Goal: Task Accomplishment & Management: Use online tool/utility

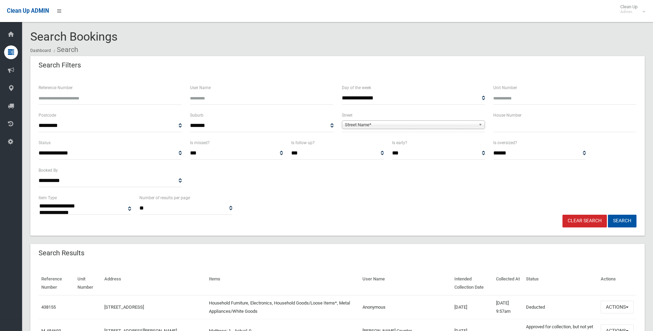
select select
click at [545, 123] on input "text" at bounding box center [565, 126] width 143 height 13
type input "***"
click at [361, 127] on span "Street Name*" at bounding box center [410, 125] width 131 height 8
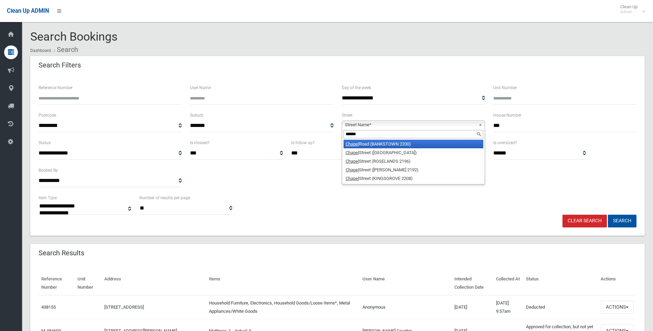
type input "******"
click at [385, 144] on li "Chapel Road (BANKSTOWN 2200)" at bounding box center [414, 144] width 140 height 9
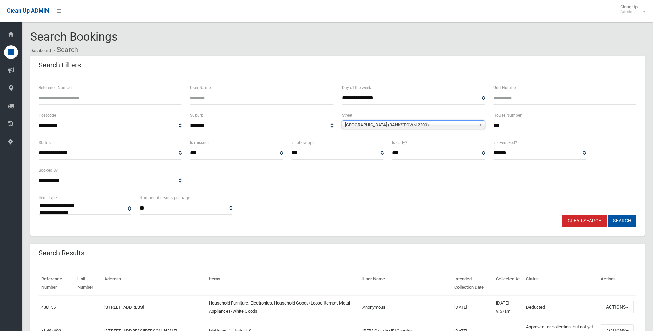
click at [625, 224] on button "Search" at bounding box center [622, 221] width 29 height 13
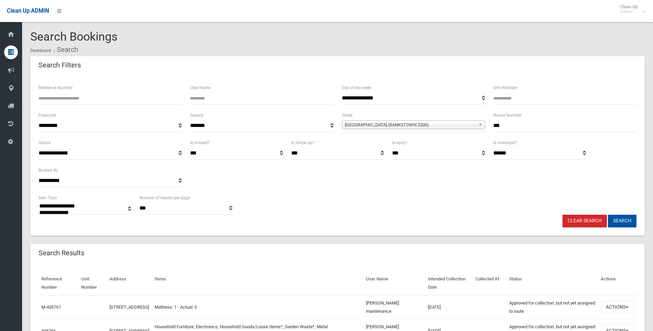
select select
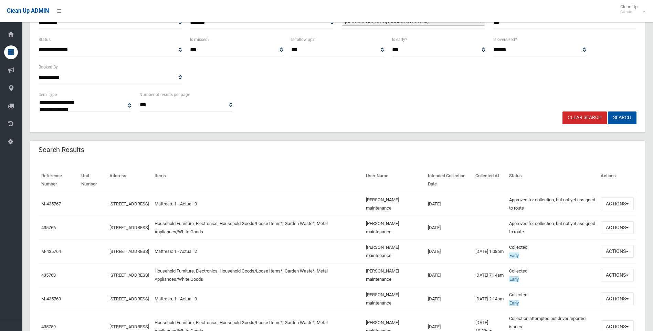
scroll to position [138, 0]
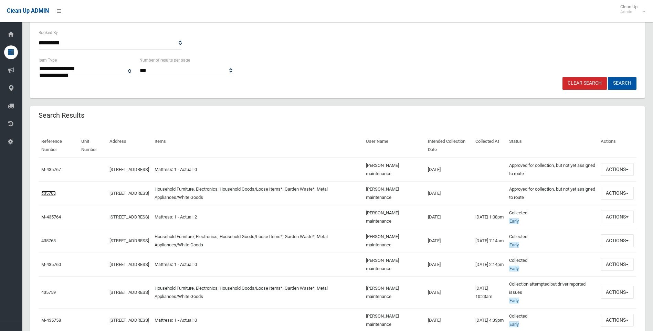
click at [52, 193] on link "435766" at bounding box center [48, 193] width 14 height 5
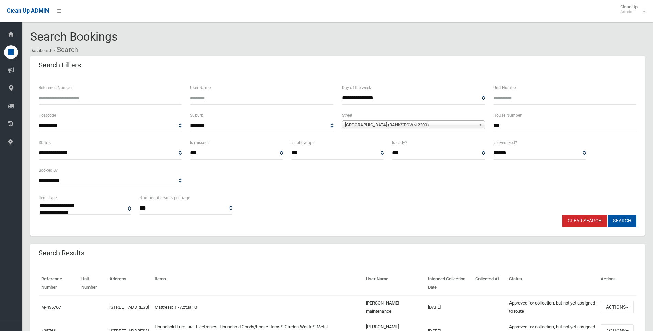
select select
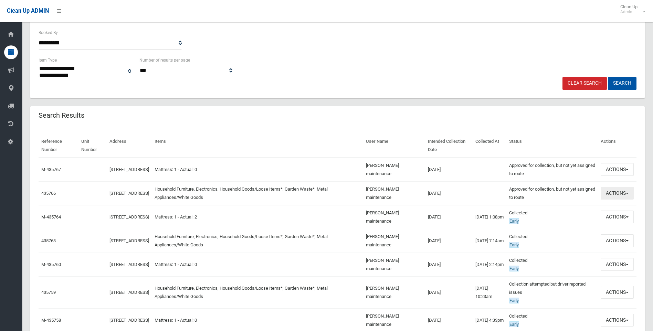
click at [627, 191] on button "Actions" at bounding box center [617, 193] width 33 height 13
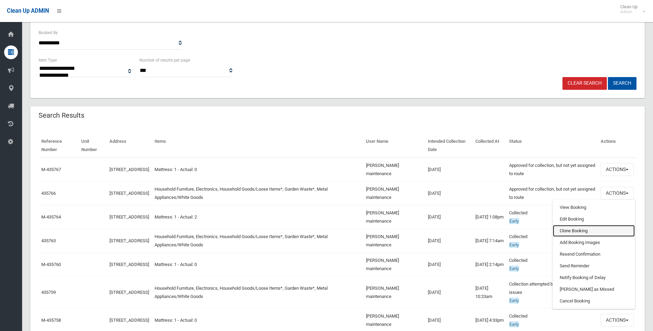
click at [579, 232] on link "Clone Booking" at bounding box center [594, 231] width 82 height 12
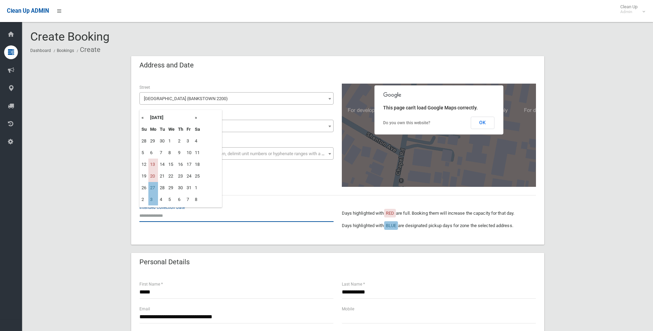
click at [180, 218] on input "text" at bounding box center [237, 215] width 194 height 13
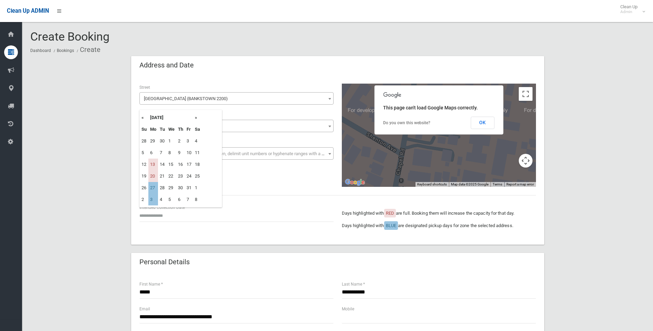
click at [196, 117] on th "»" at bounding box center [197, 118] width 9 height 12
click at [256, 183] on div "**********" at bounding box center [337, 135] width 405 height 103
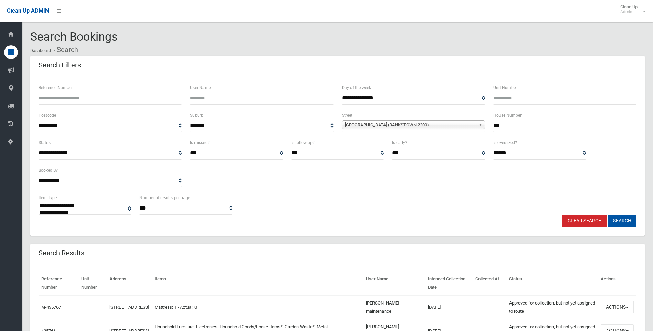
select select
click at [594, 223] on link "Clear Search" at bounding box center [585, 221] width 44 height 13
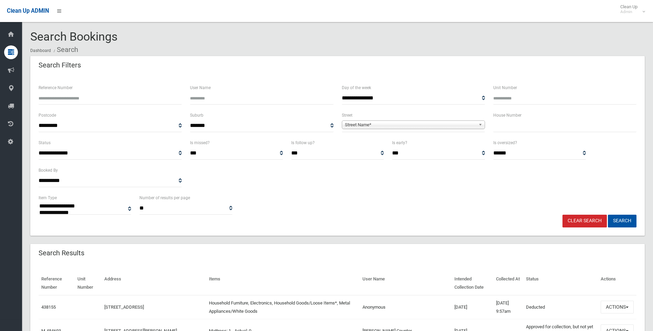
select select
click at [58, 179] on select "**********" at bounding box center [110, 181] width 143 height 13
click at [537, 128] on input "text" at bounding box center [565, 126] width 143 height 13
type input "**"
click at [379, 121] on span "Street Name*" at bounding box center [410, 125] width 131 height 8
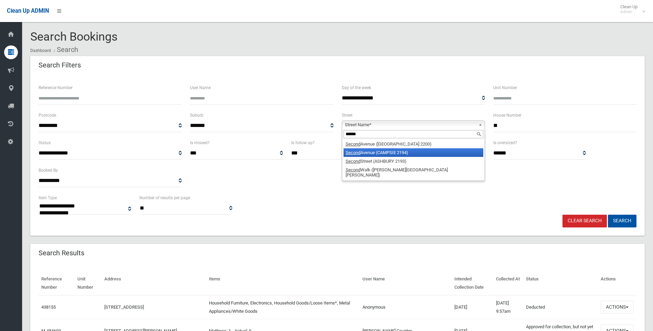
type input "******"
click at [385, 151] on li "Second Avenue (CAMPSIE 2194)" at bounding box center [414, 152] width 140 height 9
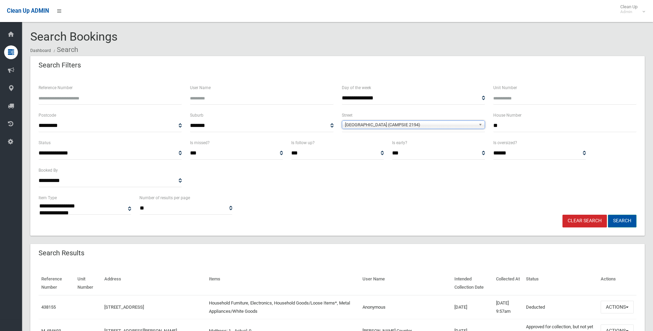
click at [628, 224] on button "Search" at bounding box center [622, 221] width 29 height 13
click at [627, 221] on button "Search" at bounding box center [622, 221] width 29 height 13
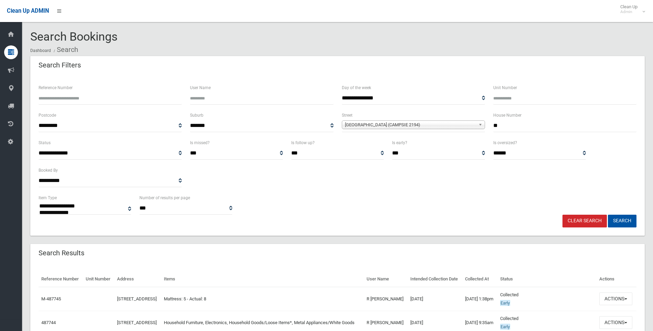
select select
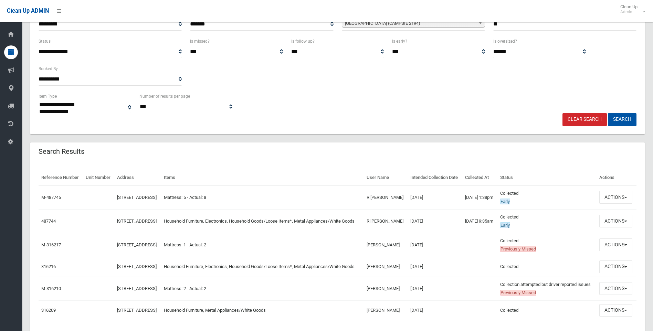
scroll to position [103, 0]
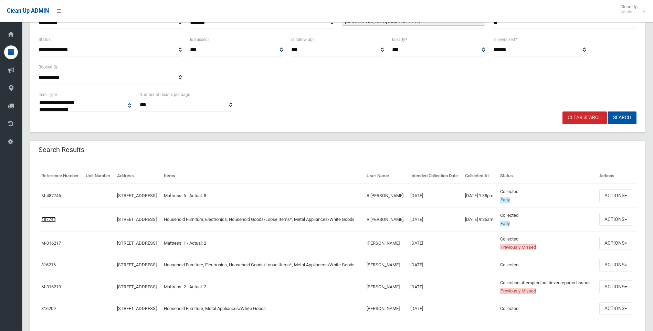
click at [52, 222] on link "487744" at bounding box center [48, 219] width 14 height 5
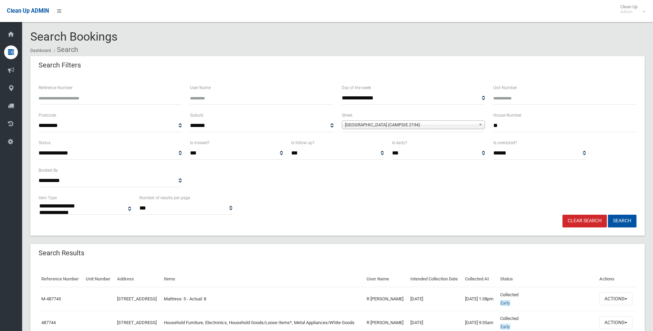
select select
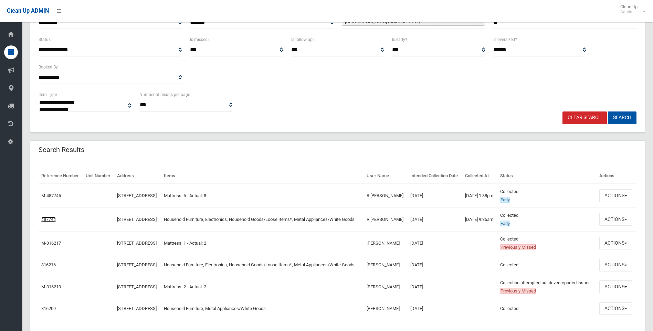
click at [51, 222] on link "487744" at bounding box center [48, 219] width 14 height 5
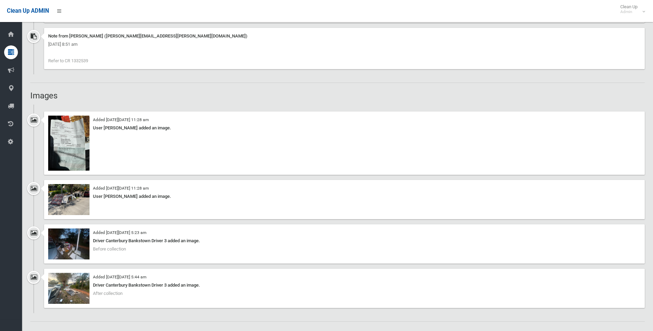
scroll to position [620, 0]
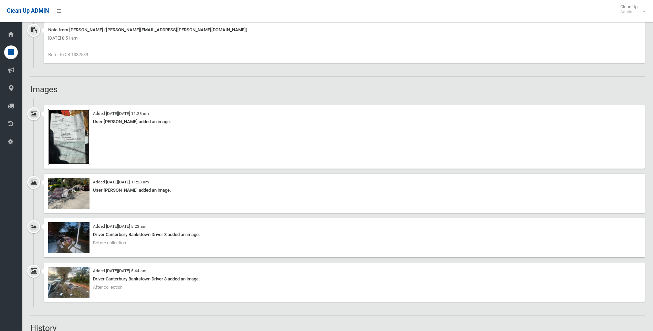
click at [63, 150] on img at bounding box center [68, 137] width 41 height 55
click at [70, 190] on img at bounding box center [68, 193] width 41 height 31
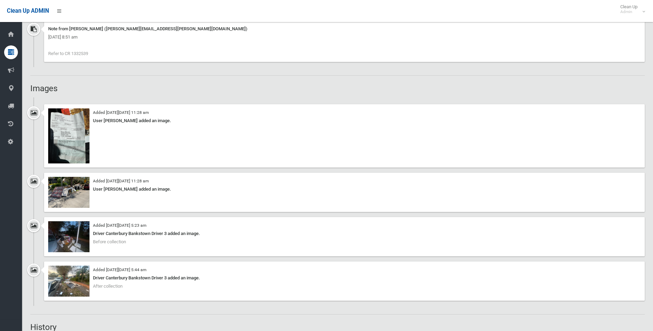
scroll to position [655, 0]
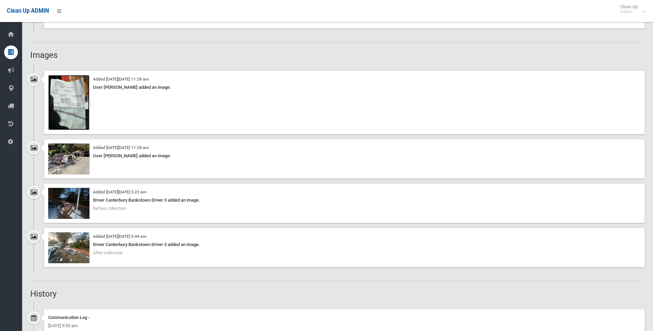
click at [63, 102] on img at bounding box center [68, 102] width 41 height 55
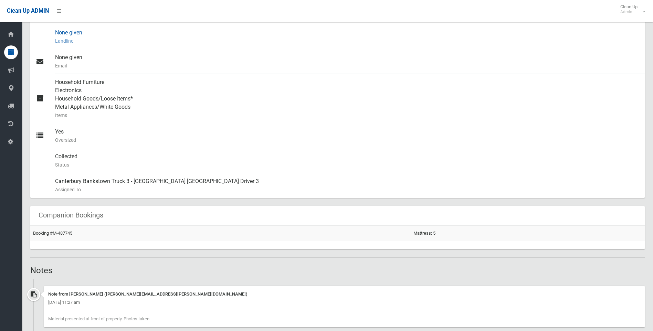
scroll to position [172, 0]
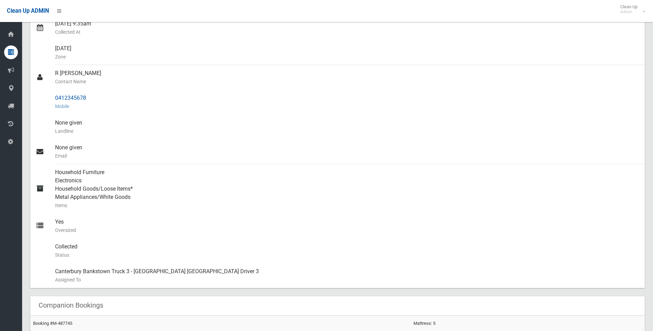
click at [615, 111] on div "0412345678 Mobile" at bounding box center [347, 102] width 585 height 25
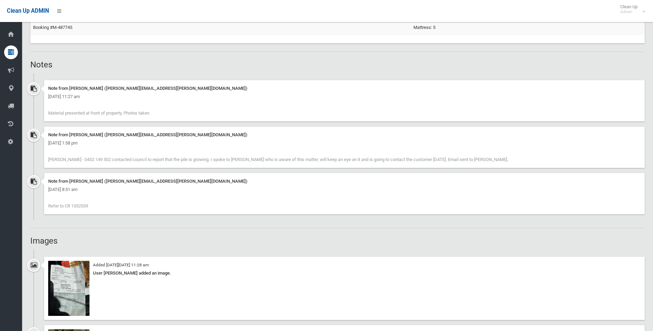
scroll to position [482, 0]
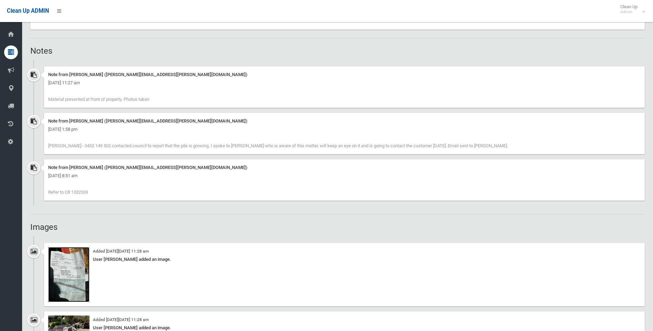
click at [62, 282] on img at bounding box center [68, 274] width 41 height 55
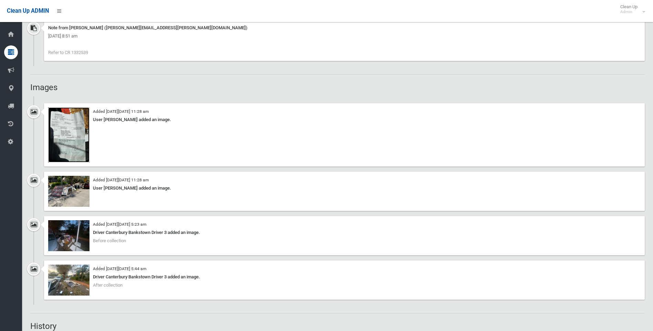
scroll to position [620, 0]
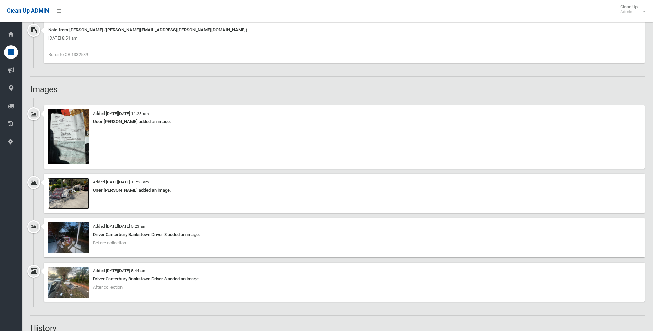
click at [67, 195] on img at bounding box center [68, 193] width 41 height 31
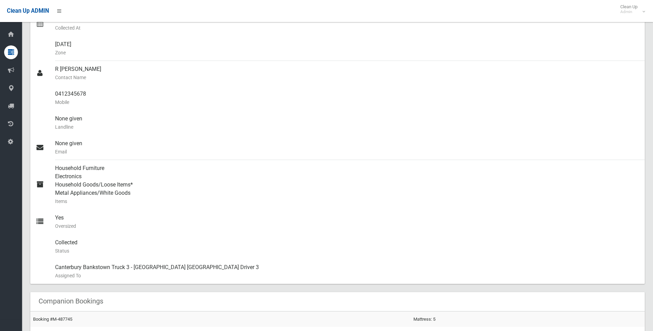
scroll to position [103, 0]
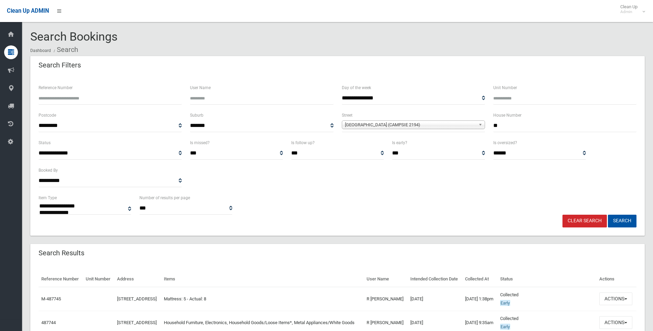
select select
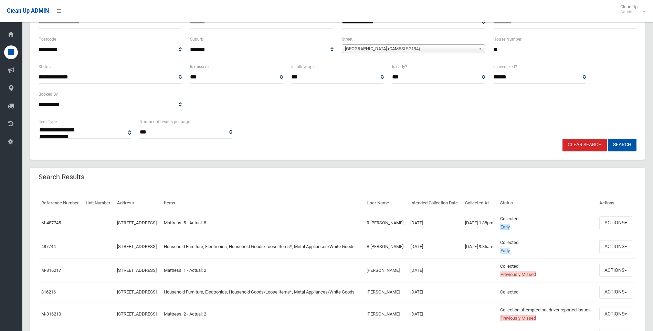
scroll to position [103, 0]
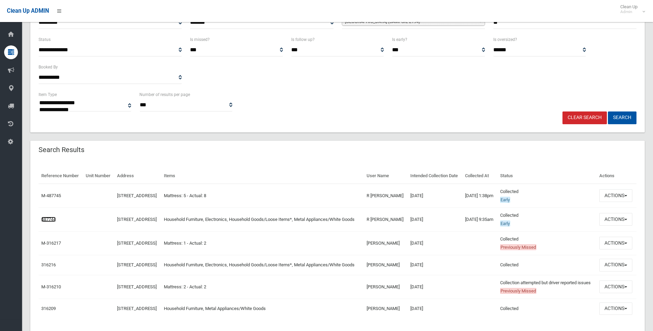
click at [47, 222] on link "487744" at bounding box center [48, 219] width 14 height 5
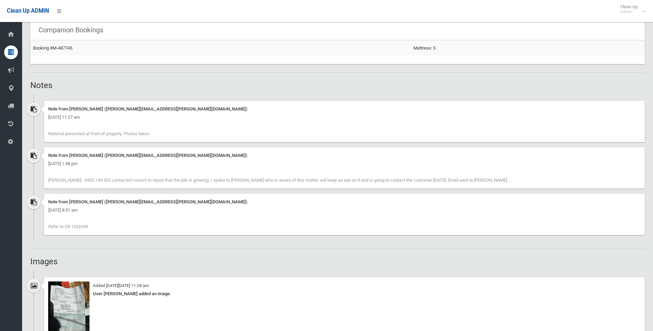
scroll to position [620, 0]
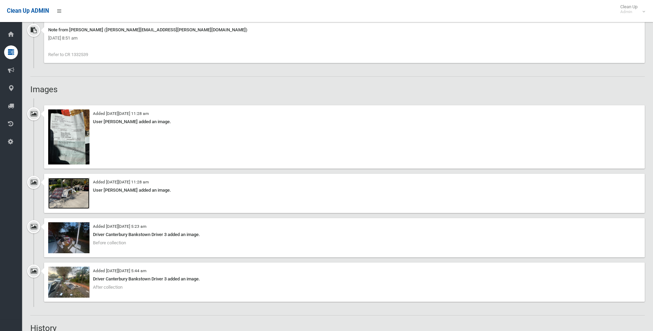
click at [81, 191] on img at bounding box center [68, 193] width 41 height 31
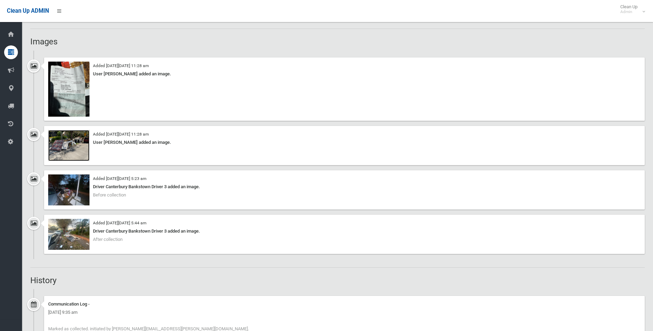
scroll to position [655, 0]
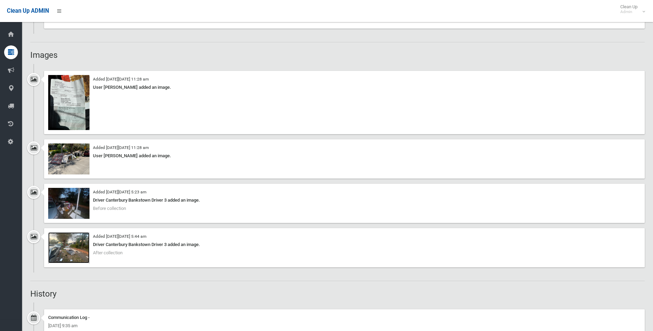
click at [71, 251] on img at bounding box center [68, 248] width 41 height 31
click at [78, 205] on img at bounding box center [68, 203] width 41 height 31
click at [65, 205] on img at bounding box center [68, 203] width 41 height 31
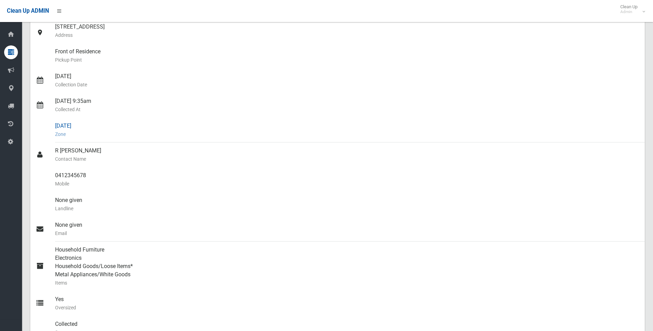
scroll to position [103, 0]
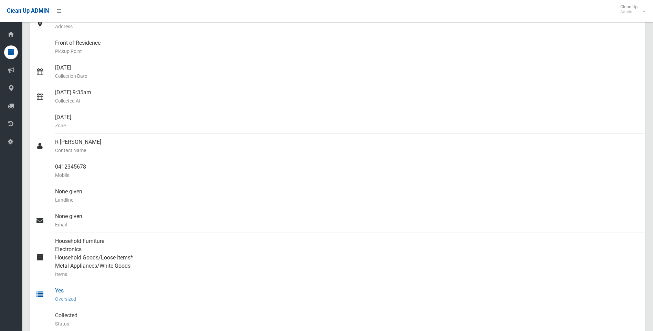
click at [280, 300] on small "Oversized" at bounding box center [347, 299] width 585 height 8
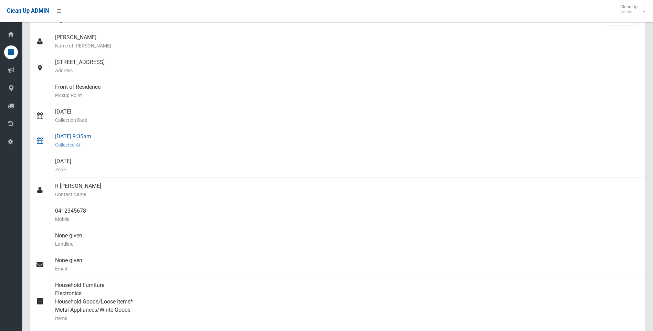
scroll to position [0, 0]
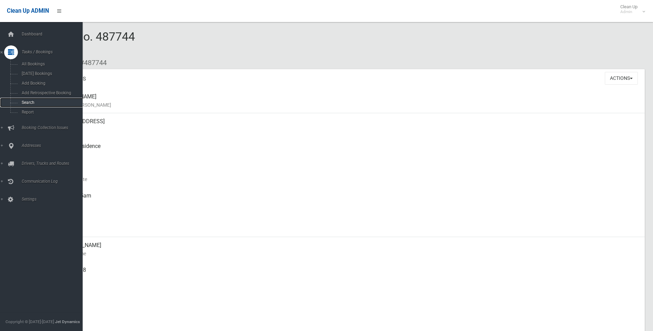
click at [29, 103] on span "Search" at bounding box center [51, 102] width 62 height 5
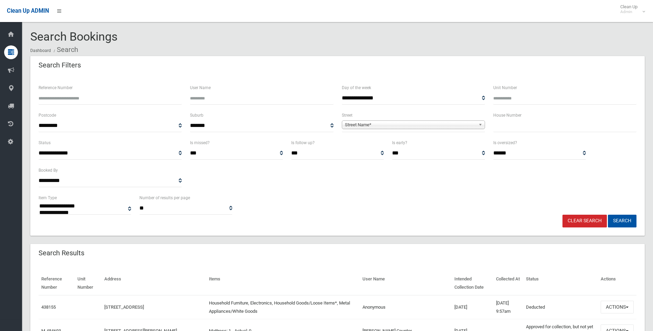
select select
click at [513, 128] on input "text" at bounding box center [565, 126] width 143 height 13
click at [81, 93] on input "Reference Number" at bounding box center [110, 98] width 143 height 13
type input "******"
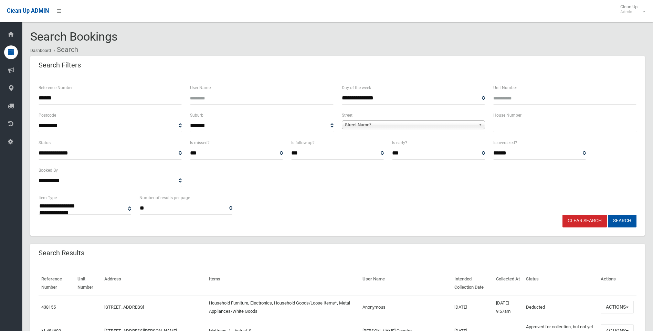
click at [608, 215] on button "Search" at bounding box center [622, 221] width 29 height 13
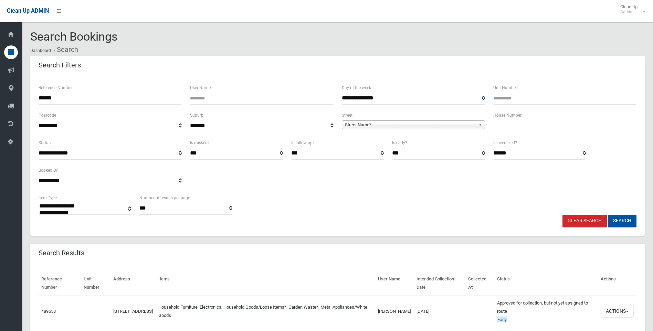
select select
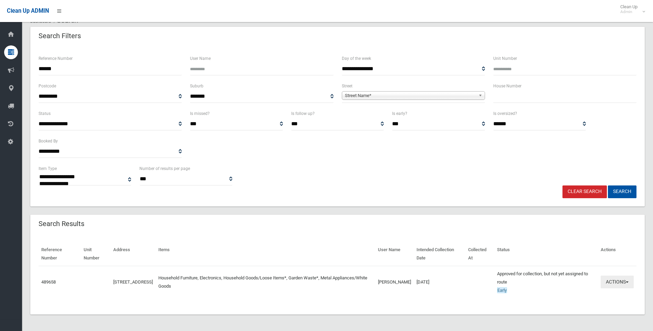
click at [622, 283] on button "Actions" at bounding box center [617, 282] width 33 height 13
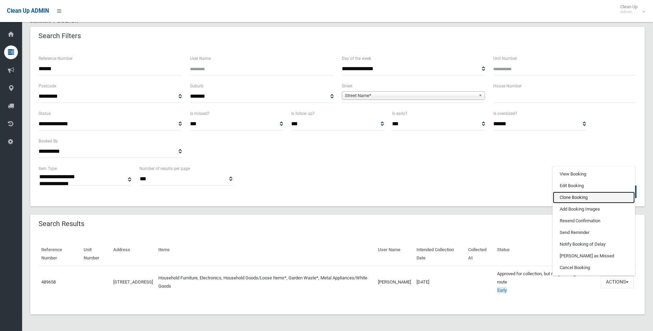
click at [579, 198] on link "Clone Booking" at bounding box center [594, 198] width 82 height 12
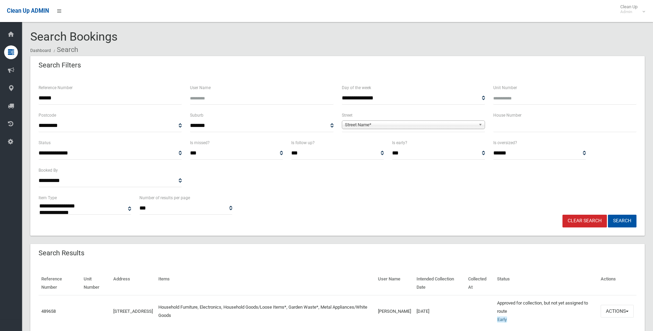
select select
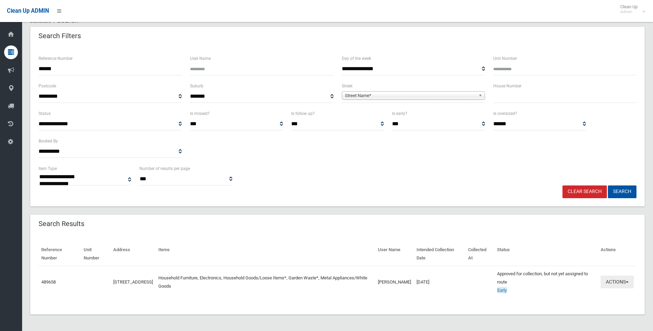
click at [617, 286] on button "Actions" at bounding box center [617, 282] width 33 height 13
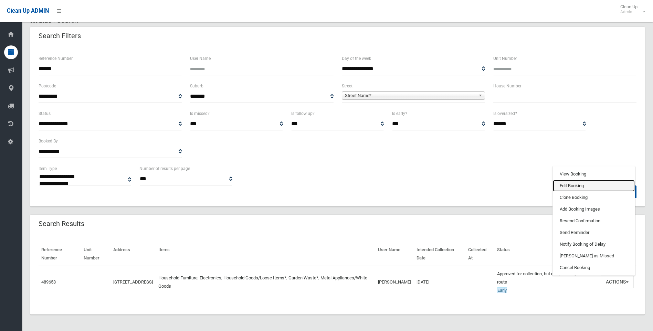
click at [580, 182] on link "Edit Booking" at bounding box center [594, 186] width 82 height 12
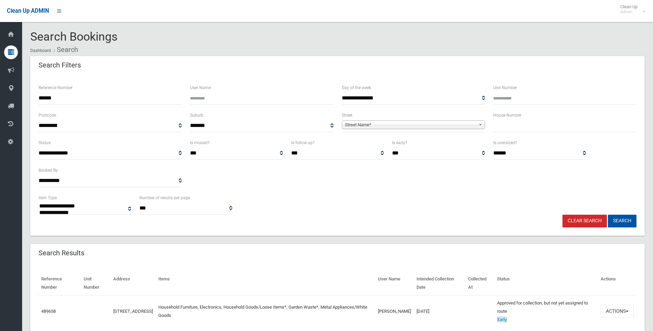
select select
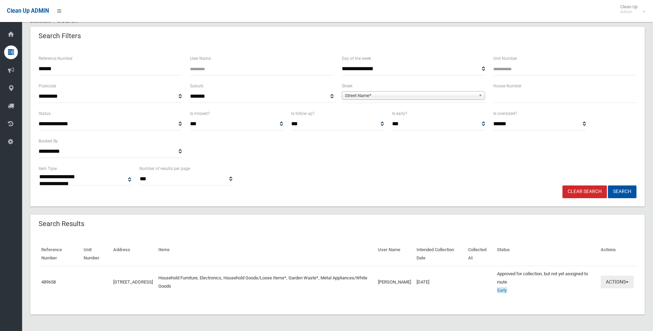
click at [610, 280] on button "Actions" at bounding box center [617, 282] width 33 height 13
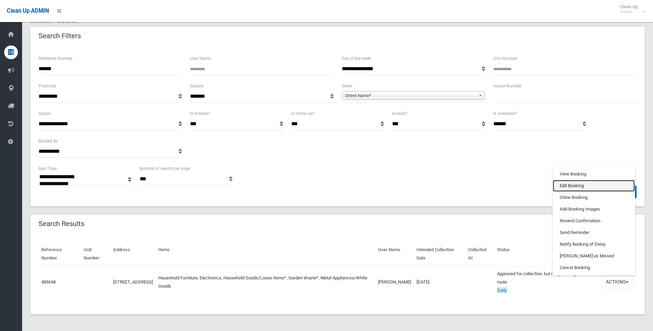
click at [576, 187] on link "Edit Booking" at bounding box center [594, 186] width 82 height 12
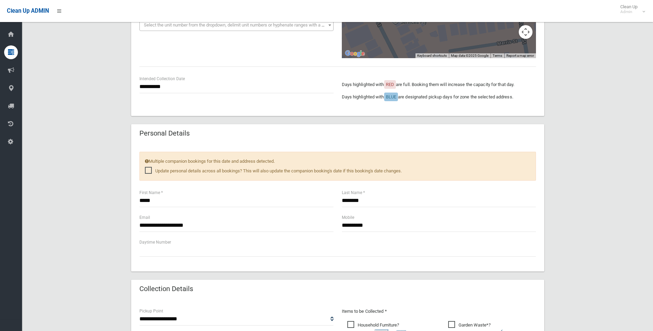
scroll to position [172, 0]
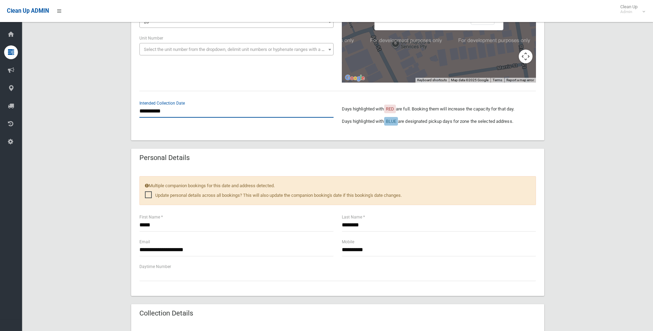
click at [165, 108] on input "**********" at bounding box center [237, 111] width 194 height 13
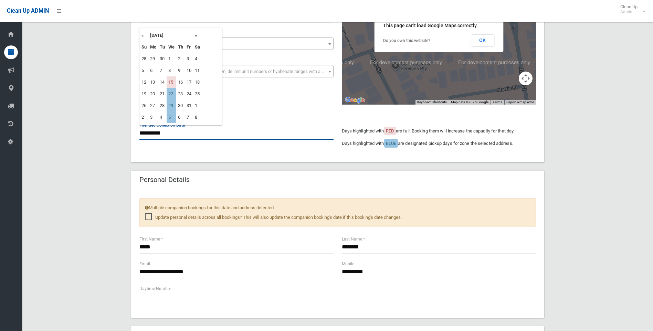
scroll to position [138, 0]
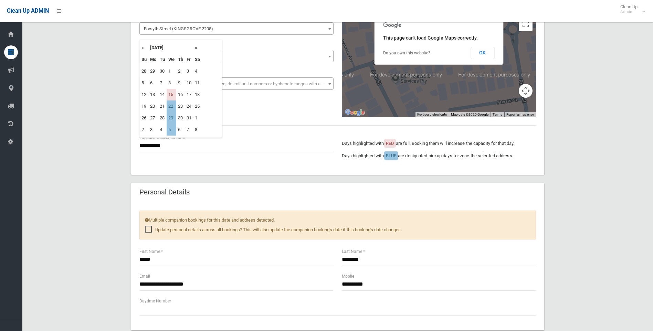
click at [196, 47] on th "»" at bounding box center [197, 48] width 9 height 12
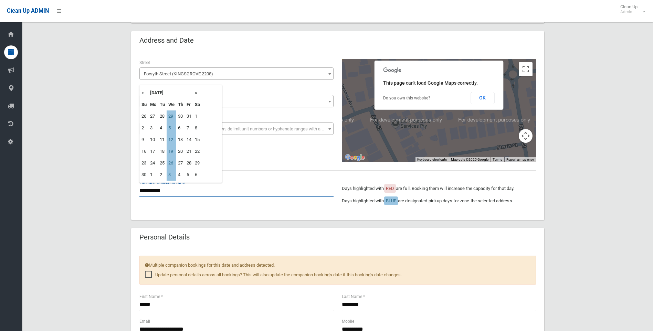
scroll to position [69, 0]
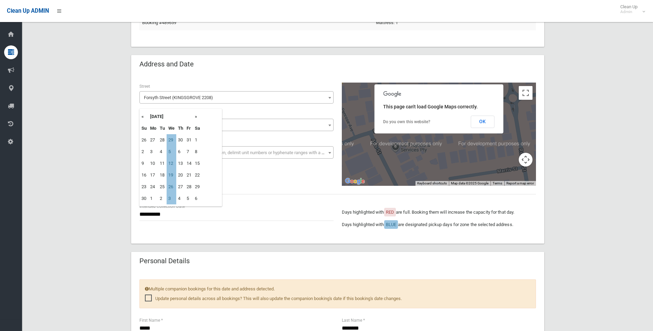
click at [142, 115] on th "«" at bounding box center [144, 117] width 9 height 12
click at [173, 176] on td "22" at bounding box center [172, 175] width 10 height 12
type input "**********"
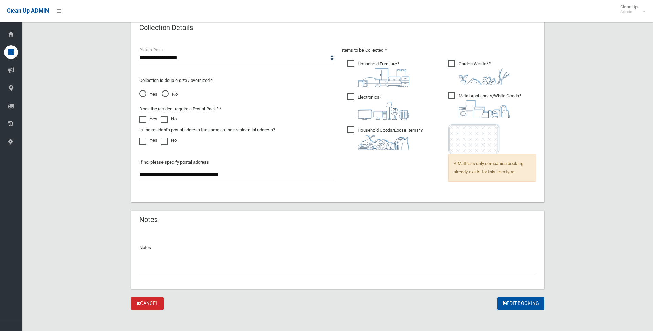
scroll to position [462, 0]
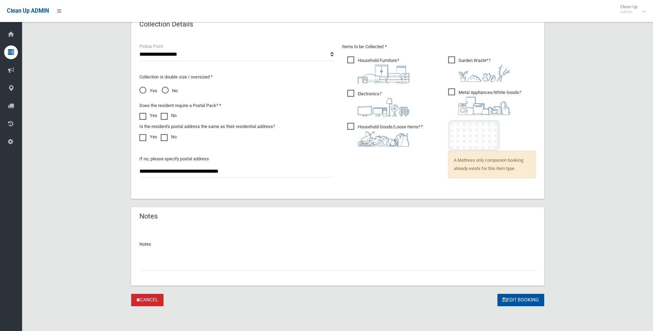
click at [159, 265] on input "text" at bounding box center [338, 264] width 397 height 13
type input "*"
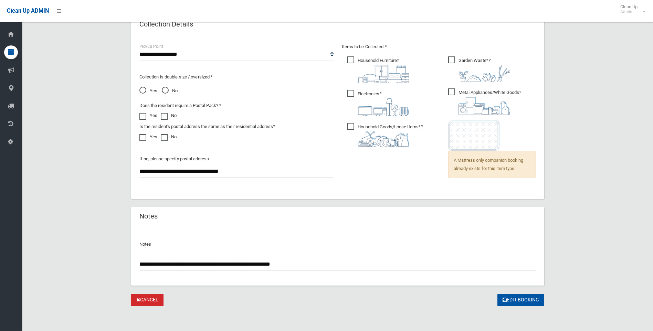
type input "**********"
drag, startPoint x: 252, startPoint y: 171, endPoint x: 73, endPoint y: 175, distance: 179.2
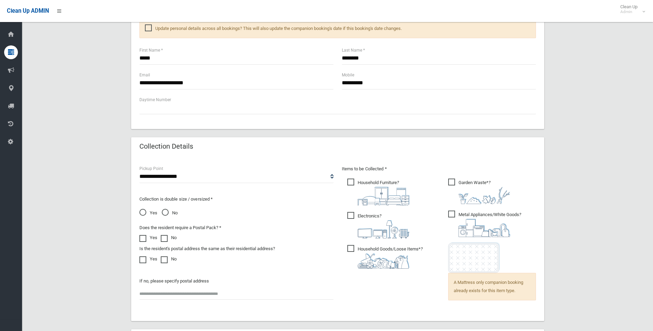
scroll to position [448, 0]
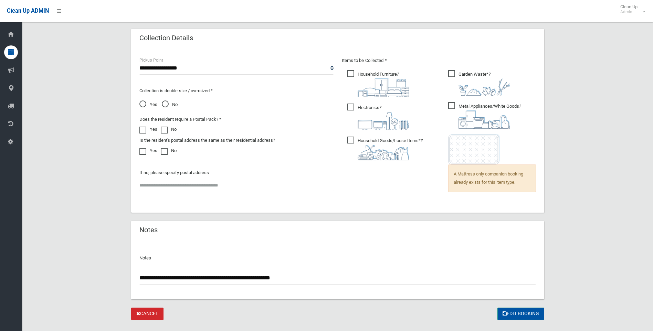
click at [527, 312] on button "Edit Booking" at bounding box center [521, 314] width 47 height 13
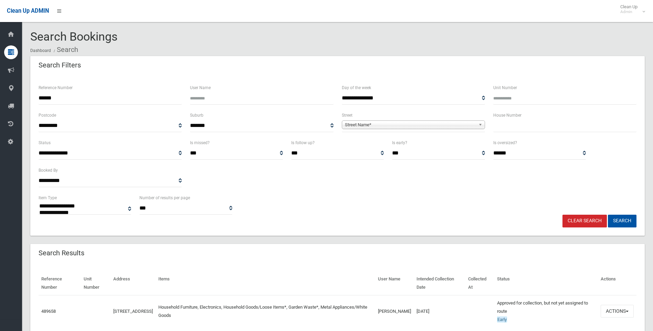
select select
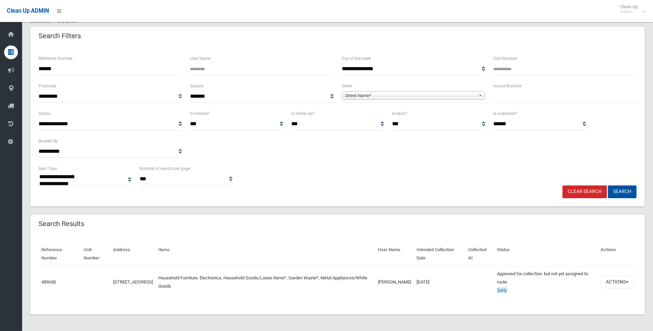
click at [502, 94] on input "text" at bounding box center [565, 96] width 143 height 13
type input "**"
click at [394, 97] on span "Street Name*" at bounding box center [410, 96] width 131 height 8
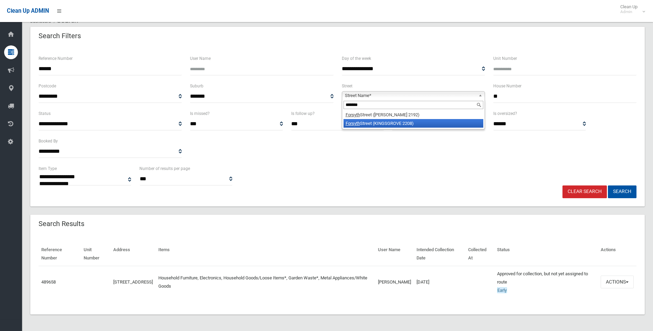
type input "*******"
click at [386, 124] on li "Forsyth Street (KINGSGROVE 2208)" at bounding box center [414, 123] width 140 height 9
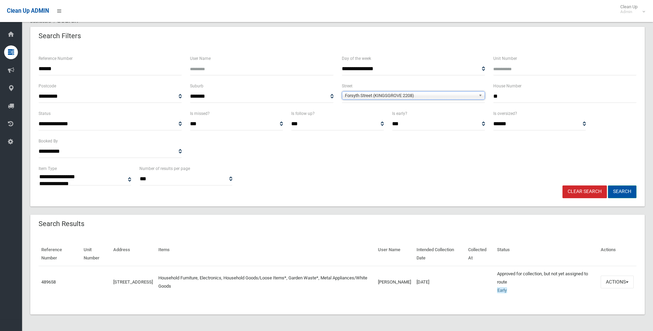
click at [619, 189] on button "Search" at bounding box center [622, 192] width 29 height 13
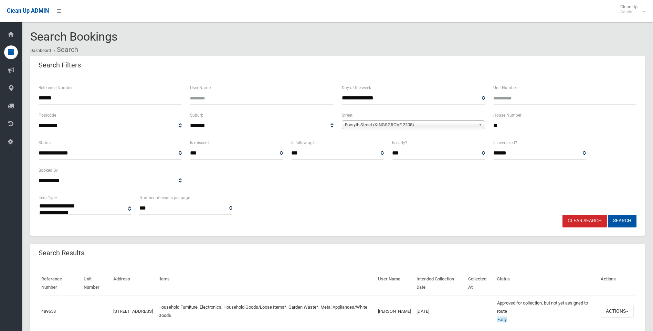
select select
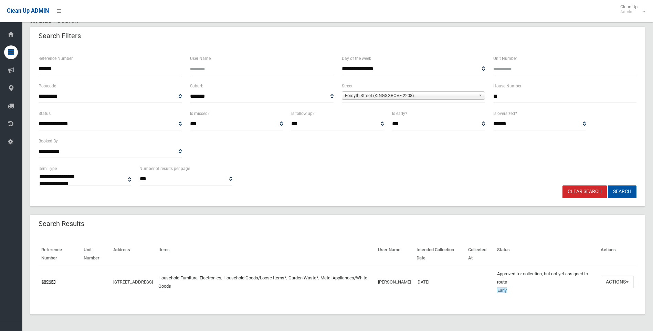
click at [51, 282] on link "489658" at bounding box center [48, 282] width 14 height 5
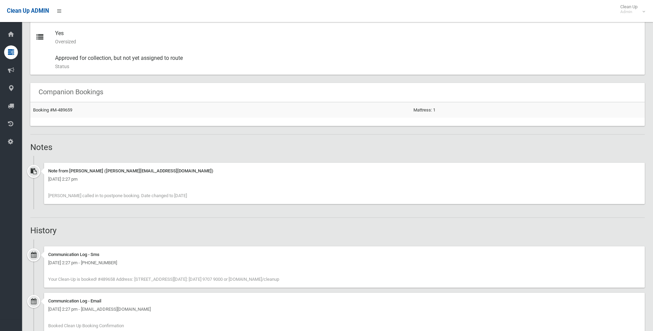
scroll to position [231, 0]
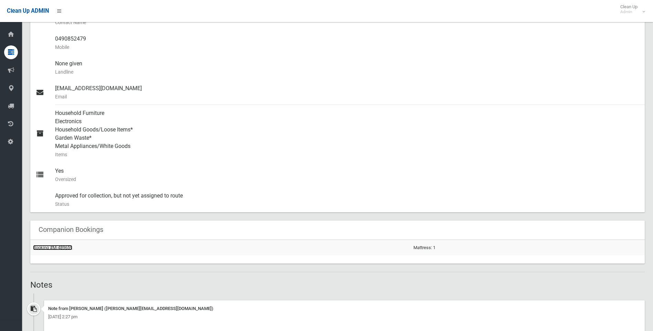
click at [62, 248] on link "Booking #M-489659" at bounding box center [52, 247] width 39 height 5
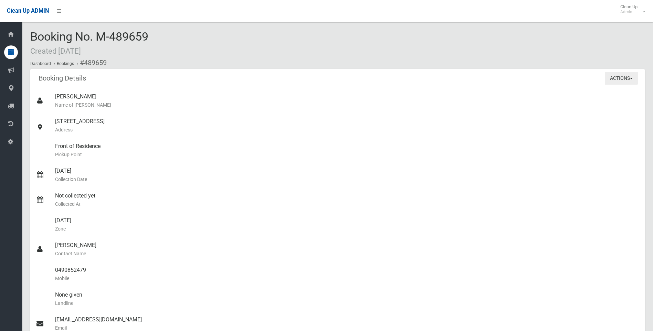
click at [620, 78] on button "Actions" at bounding box center [621, 78] width 33 height 13
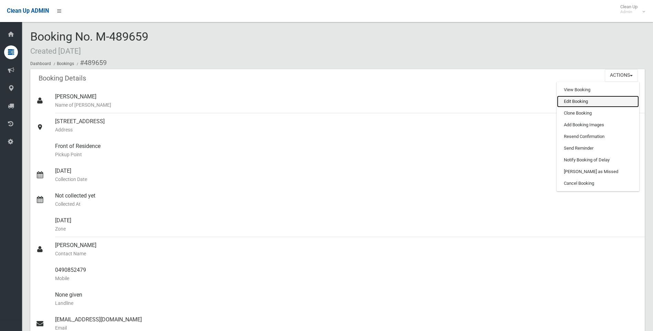
click at [574, 99] on link "Edit Booking" at bounding box center [598, 102] width 82 height 12
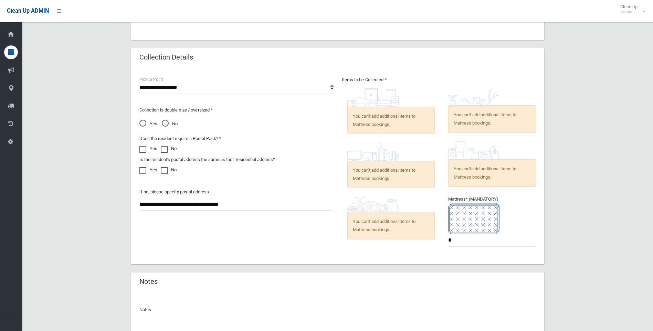
scroll to position [482, 0]
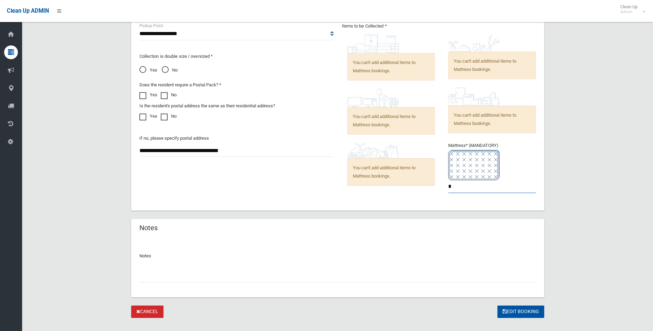
click at [468, 187] on input "*" at bounding box center [493, 187] width 88 height 13
type input "*"
click at [510, 314] on button "Edit Booking" at bounding box center [521, 312] width 47 height 13
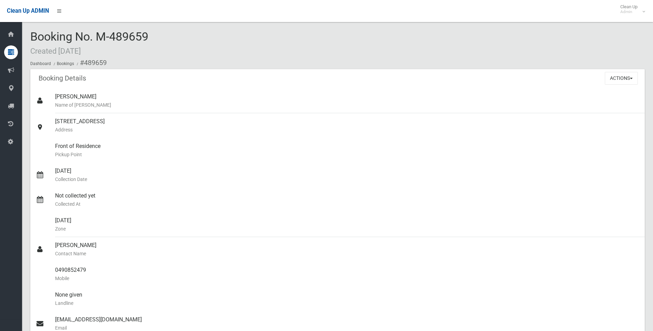
drag, startPoint x: 152, startPoint y: 33, endPoint x: 112, endPoint y: 35, distance: 40.0
click at [112, 35] on div "Booking No. M-489659 Created 01/10/2025 Dashboard Bookings #489659" at bounding box center [337, 49] width 615 height 39
copy span "489659"
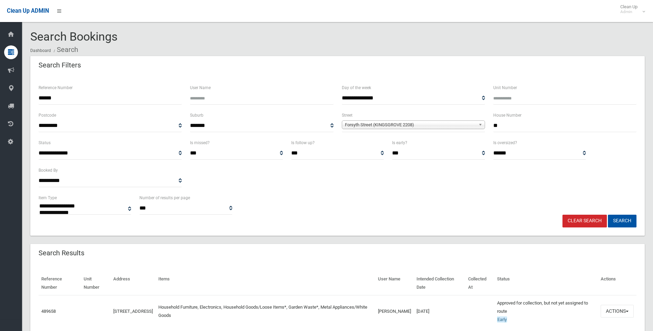
select select
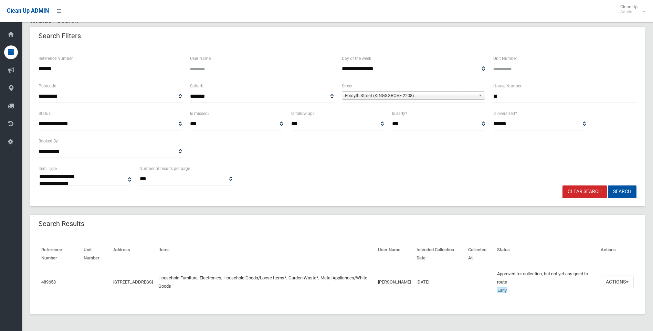
click at [579, 192] on link "Clear Search" at bounding box center [585, 192] width 44 height 13
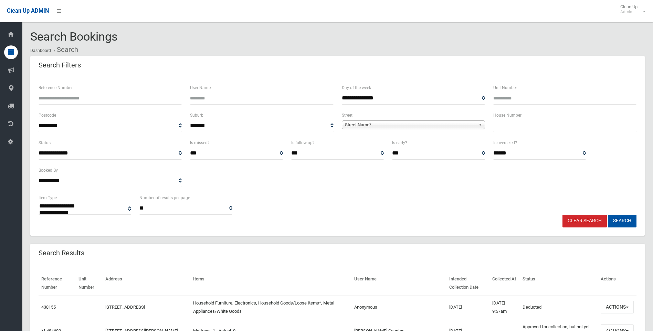
select select
click at [127, 95] on input "Reference Number" at bounding box center [110, 98] width 143 height 13
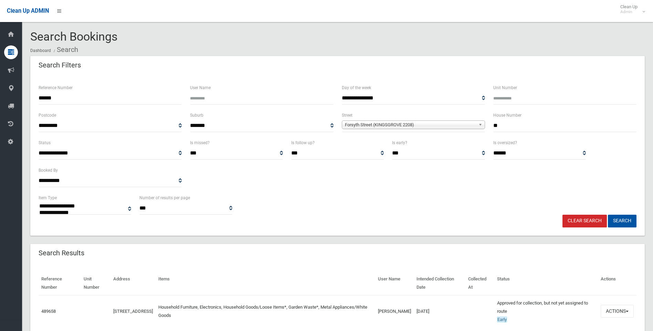
select select
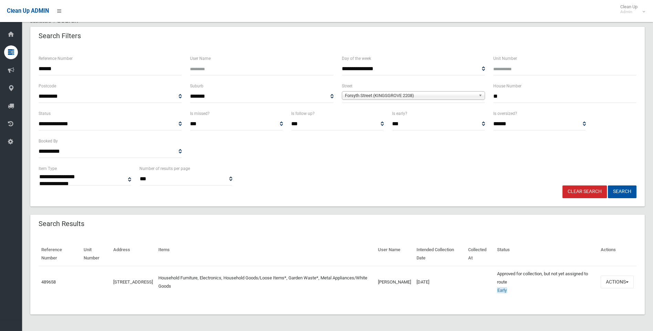
drag, startPoint x: 79, startPoint y: 68, endPoint x: -1, endPoint y: 55, distance: 81.2
click at [0, 55] on html "Clean Up ADMIN Clean Up Admin Logout Search Bookings Dashboard Search" at bounding box center [326, 136] width 653 height 331
click at [622, 192] on button "Search" at bounding box center [622, 192] width 29 height 13
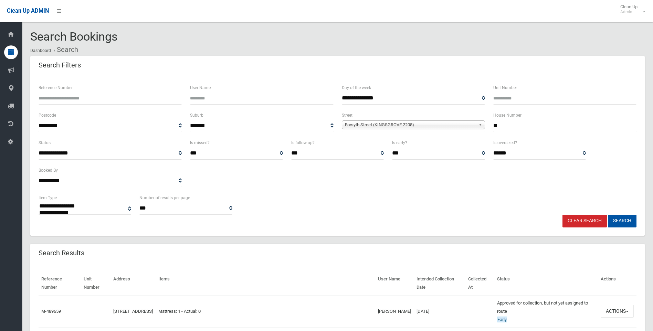
select select
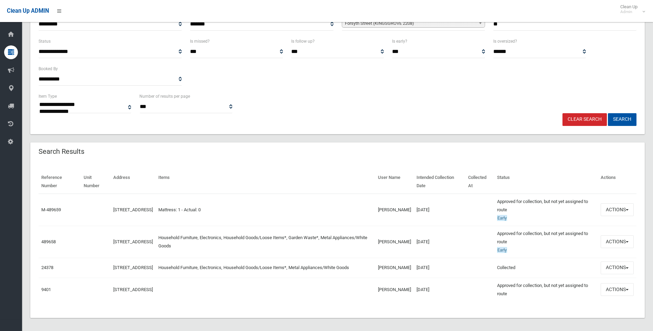
scroll to position [103, 0]
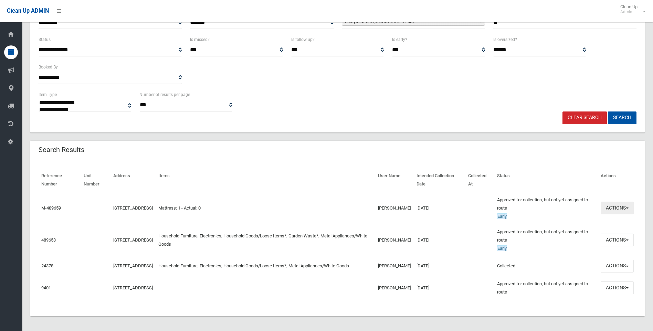
click at [611, 210] on button "Actions" at bounding box center [617, 208] width 33 height 13
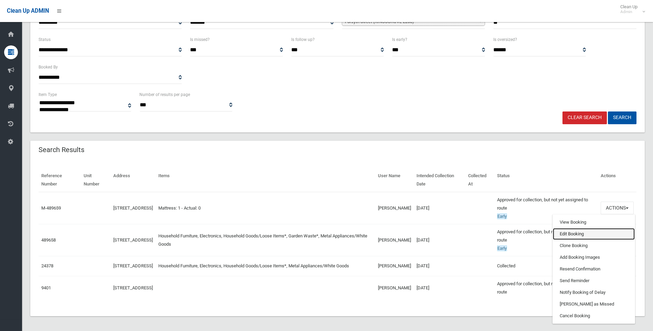
click at [581, 231] on link "Edit Booking" at bounding box center [594, 234] width 82 height 12
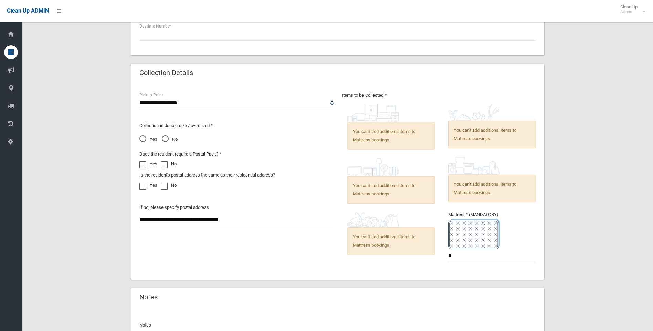
scroll to position [413, 0]
click at [461, 255] on input "*" at bounding box center [493, 255] width 88 height 13
type input "*"
drag, startPoint x: 240, startPoint y: 215, endPoint x: 0, endPoint y: 226, distance: 240.7
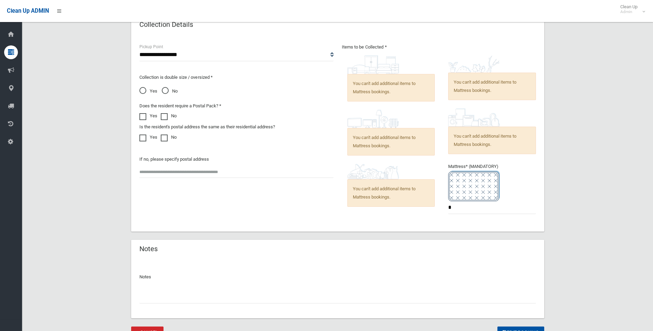
scroll to position [494, 0]
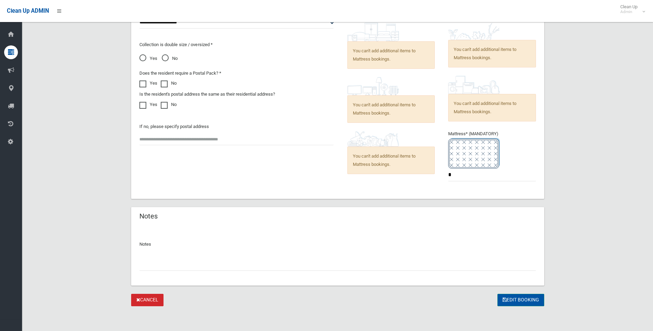
click at [519, 302] on button "Edit Booking" at bounding box center [521, 300] width 47 height 13
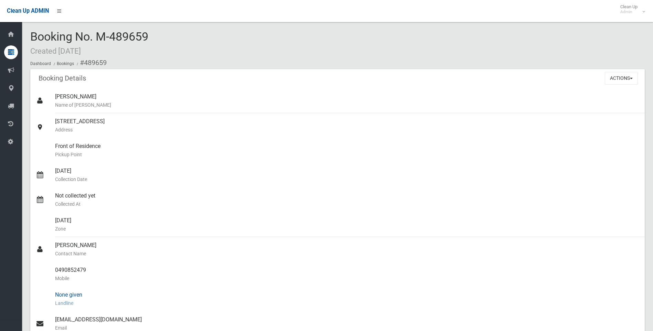
scroll to position [207, 0]
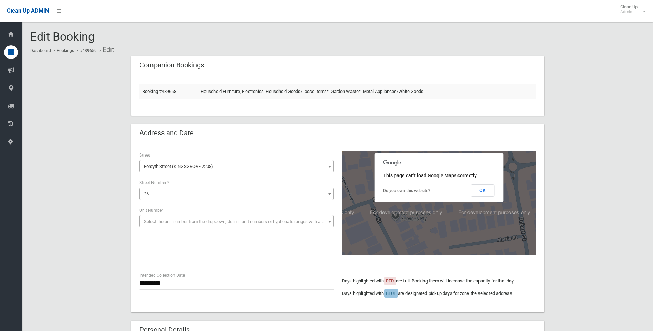
scroll to position [494, 0]
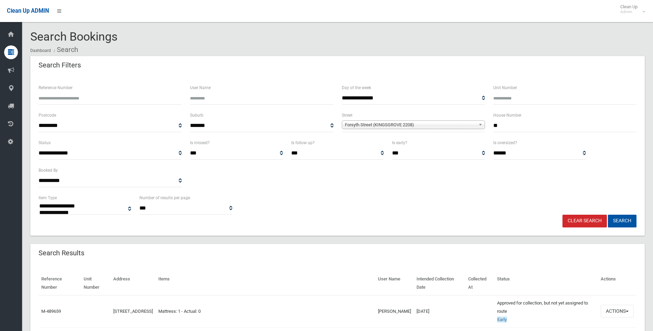
select select
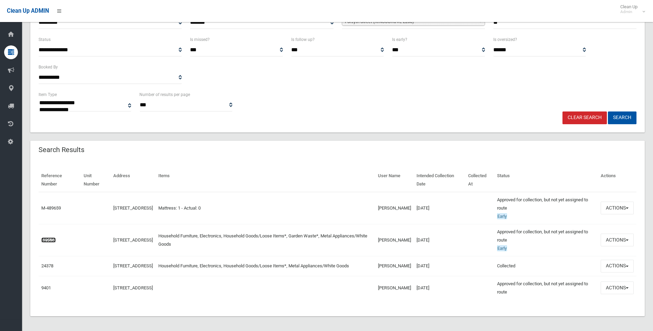
click at [50, 240] on link "489658" at bounding box center [48, 240] width 14 height 5
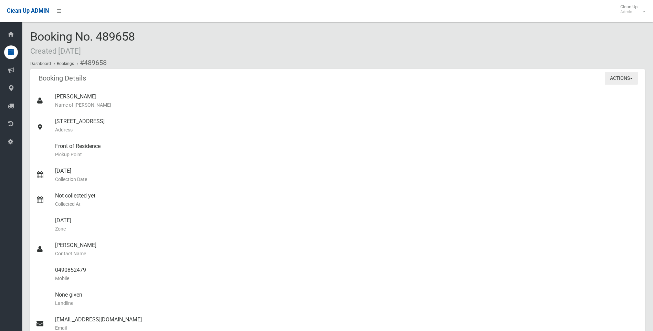
click at [625, 76] on button "Actions" at bounding box center [621, 78] width 33 height 13
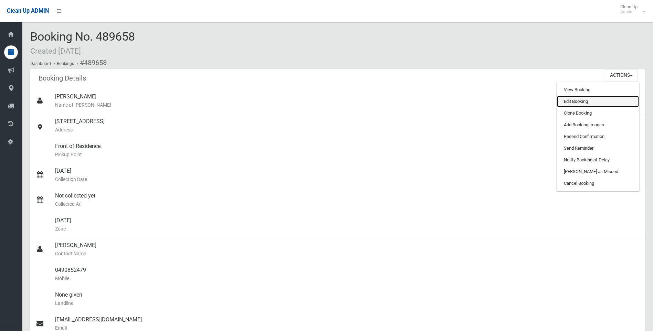
click at [575, 102] on link "Edit Booking" at bounding box center [598, 102] width 82 height 12
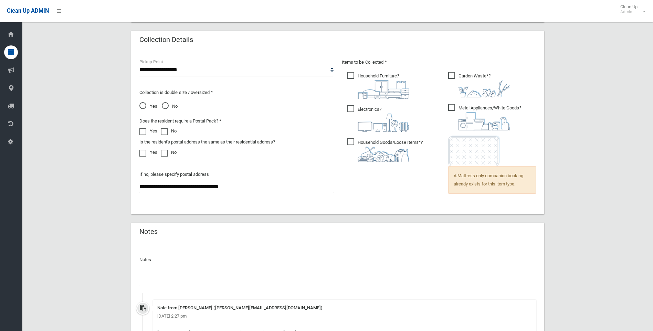
scroll to position [344, 0]
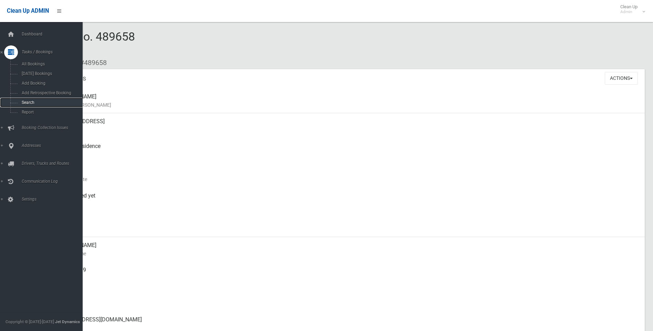
click at [19, 100] on link "Search" at bounding box center [44, 103] width 88 height 10
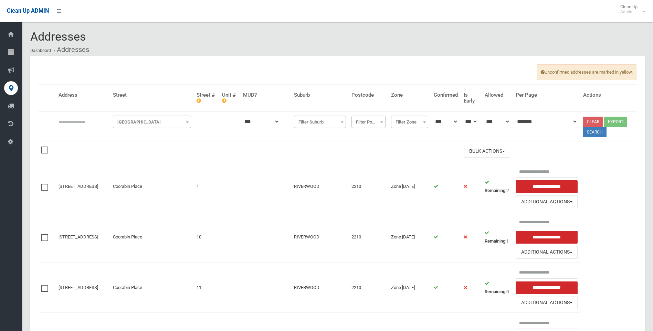
click at [105, 122] on input "text" at bounding box center [83, 121] width 49 height 13
type input "*"
click at [164, 121] on span "Filter Street" at bounding box center [152, 122] width 75 height 10
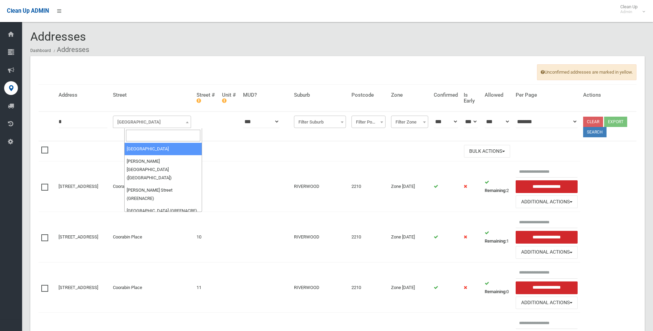
click at [164, 132] on input "search" at bounding box center [163, 136] width 75 height 12
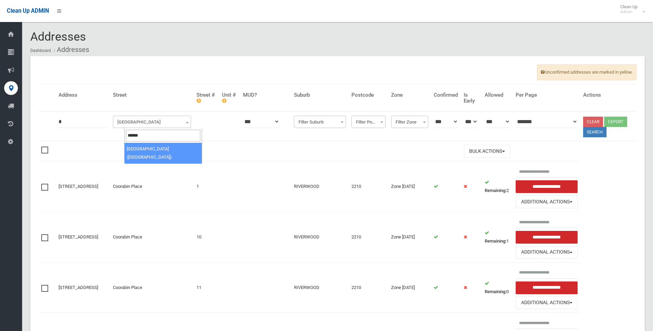
type input "******"
select select "***"
click at [597, 133] on button "Search" at bounding box center [595, 132] width 23 height 10
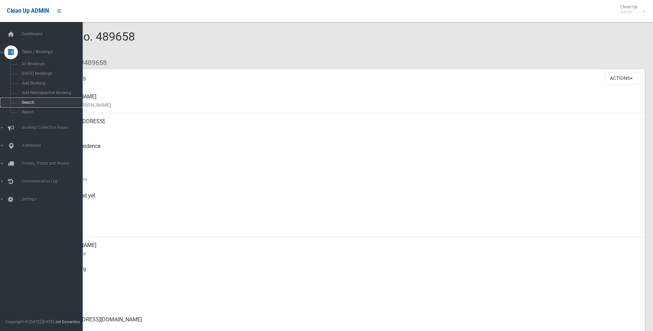
click at [32, 101] on span "Search" at bounding box center [51, 102] width 62 height 5
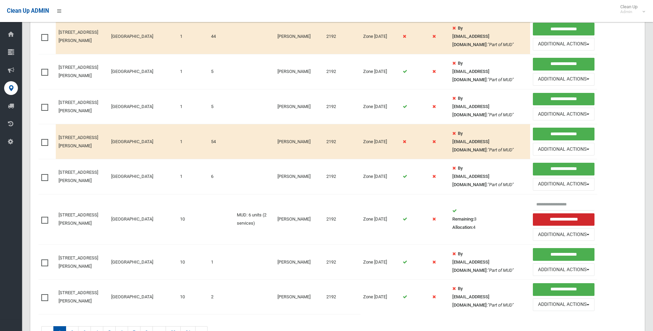
scroll to position [448, 0]
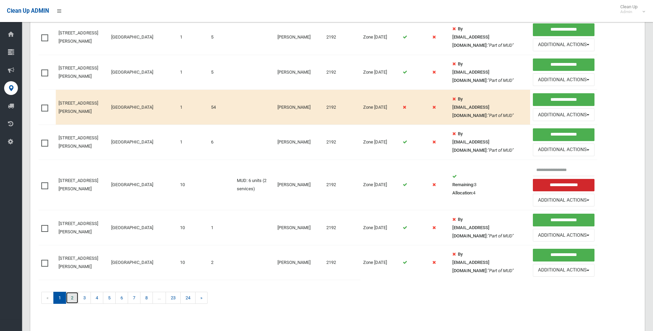
click at [74, 297] on link "2" at bounding box center [72, 298] width 13 height 12
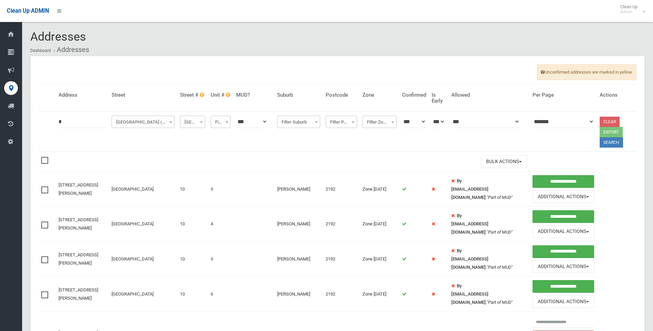
click at [75, 122] on input "*" at bounding box center [83, 121] width 48 height 13
type input "**"
click at [610, 142] on button "Search" at bounding box center [611, 142] width 23 height 10
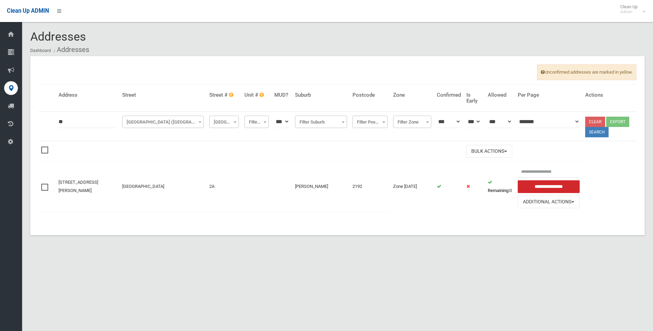
click at [77, 124] on input "**" at bounding box center [88, 121] width 58 height 13
type input "*"
click at [591, 133] on button "Search" at bounding box center [597, 132] width 23 height 10
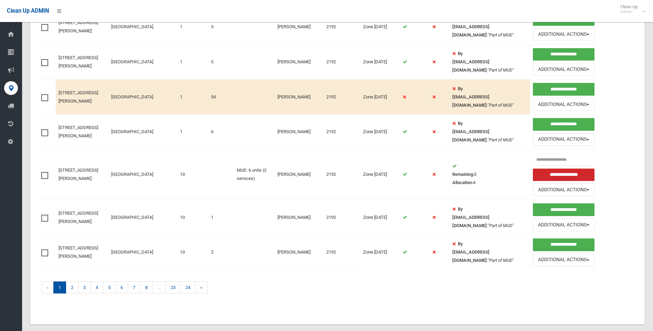
scroll to position [468, 0]
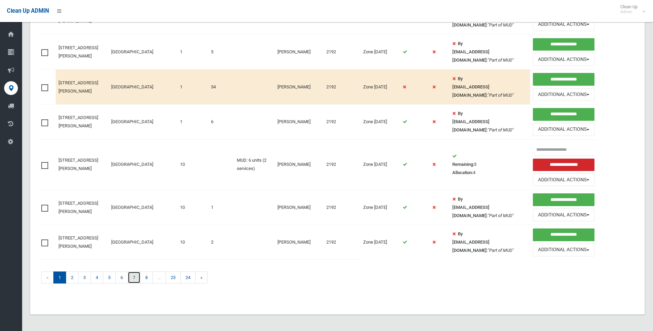
click at [138, 276] on link "7" at bounding box center [134, 278] width 13 height 12
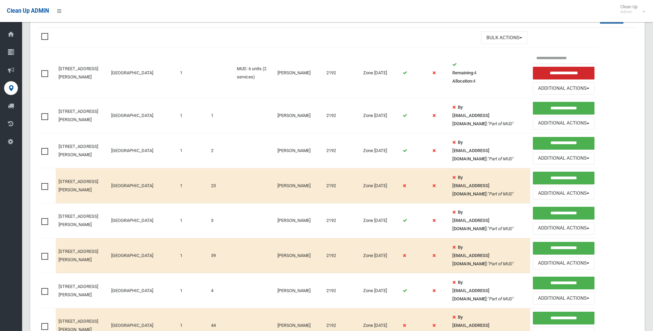
scroll to position [0, 0]
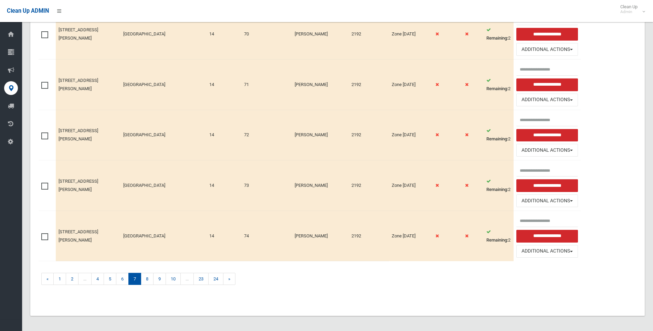
scroll to position [660, 0]
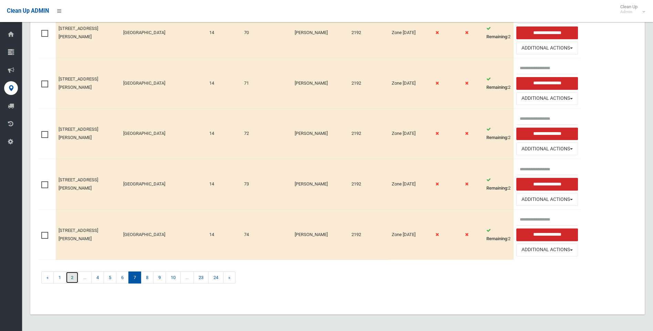
click at [72, 275] on link "2" at bounding box center [72, 278] width 13 height 12
click at [74, 276] on link "2" at bounding box center [72, 278] width 13 height 12
click at [70, 276] on link "2" at bounding box center [72, 278] width 13 height 12
click at [102, 276] on link "4" at bounding box center [97, 278] width 13 height 12
click at [96, 280] on link "4" at bounding box center [97, 278] width 13 height 12
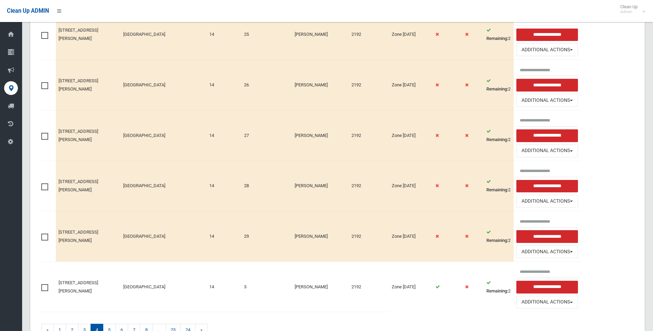
scroll to position [620, 0]
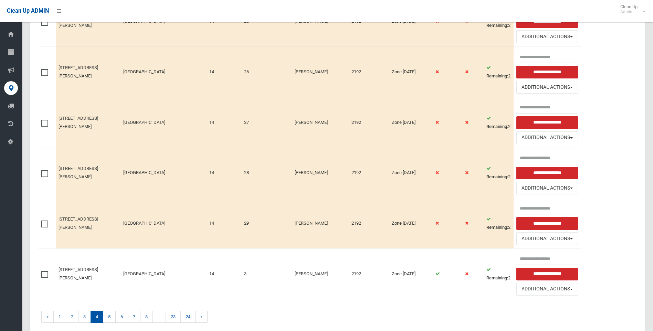
click at [92, 308] on td "« 1 2 3 4 5 6 7 8 ... 23 24 »" at bounding box center [214, 318] width 351 height 39
click at [88, 318] on link "3" at bounding box center [84, 317] width 13 height 12
click at [84, 316] on link "3" at bounding box center [84, 317] width 13 height 12
click at [85, 316] on link "3" at bounding box center [84, 317] width 13 height 12
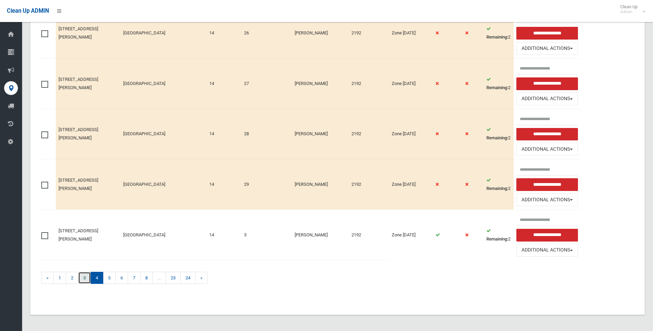
scroll to position [660, 0]
click at [75, 278] on link "2" at bounding box center [72, 278] width 13 height 12
click at [72, 274] on link "2" at bounding box center [72, 278] width 13 height 12
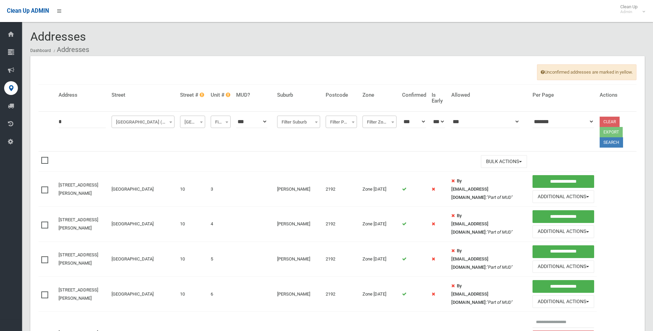
click at [600, 120] on link "Clear" at bounding box center [610, 122] width 20 height 10
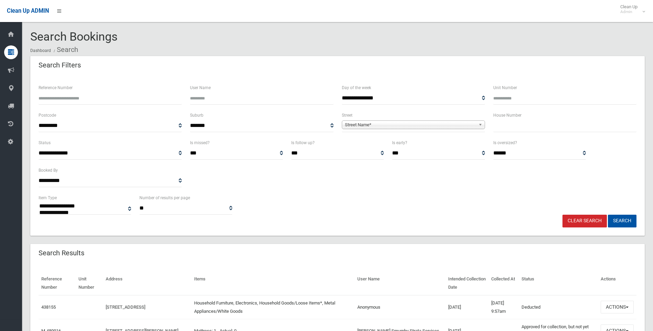
select select
click at [564, 128] on input "text" at bounding box center [565, 126] width 143 height 13
type input "*"
click at [349, 124] on span "Street Name*" at bounding box center [410, 125] width 131 height 8
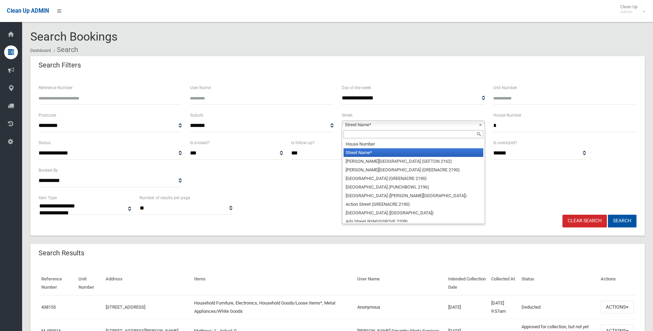
click at [365, 130] on span "**********" at bounding box center [413, 126] width 143 height 13
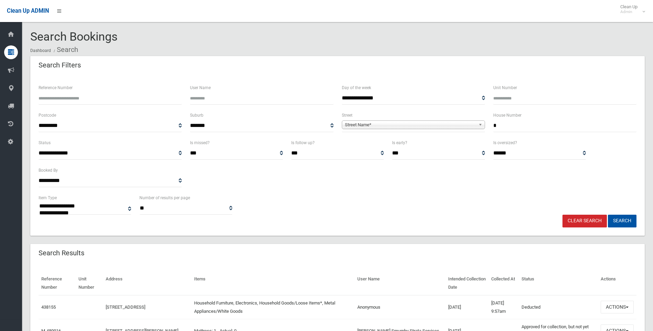
click at [367, 126] on span "Street Name*" at bounding box center [410, 125] width 131 height 8
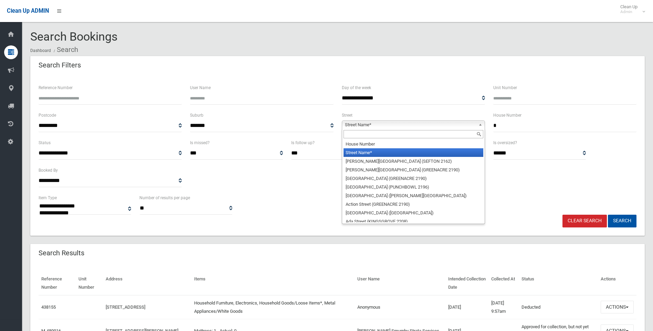
click at [365, 138] on input "text" at bounding box center [414, 134] width 140 height 8
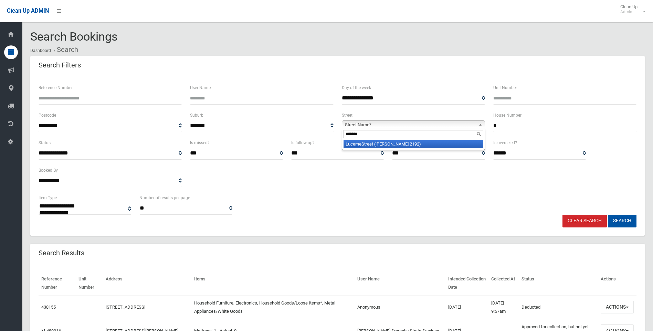
type input "*******"
click at [365, 147] on li "Lucerne Street (BELMORE 2192)" at bounding box center [414, 144] width 140 height 9
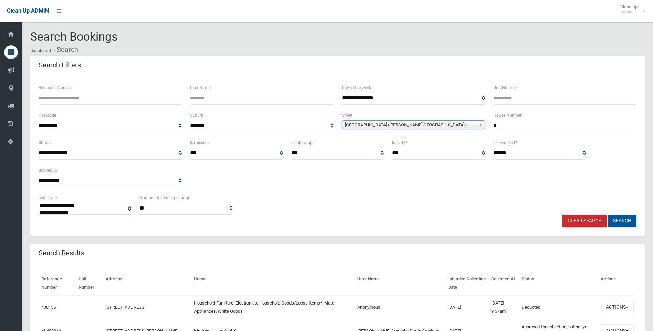
click at [618, 219] on button "Search" at bounding box center [622, 221] width 29 height 13
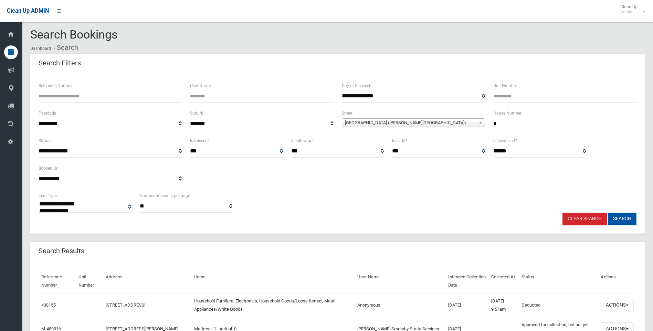
scroll to position [103, 0]
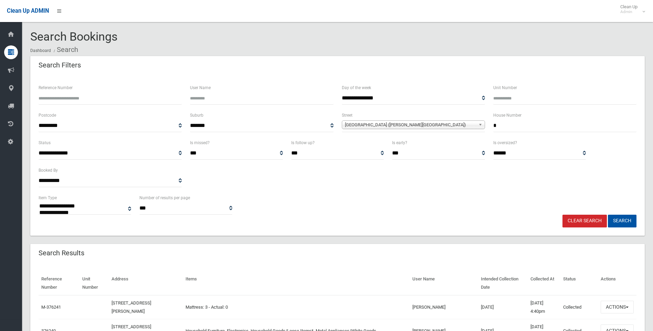
select select
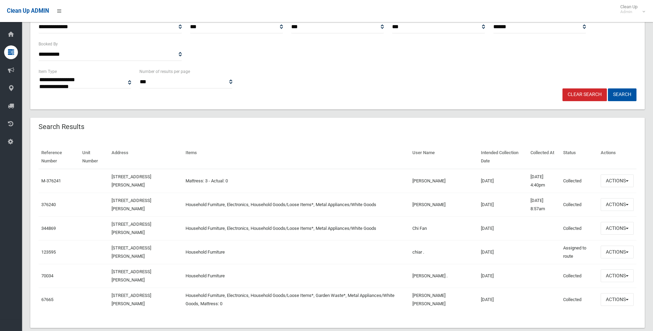
scroll to position [138, 0]
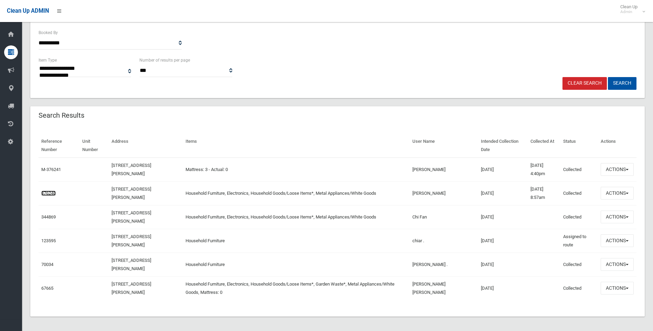
click at [53, 194] on link "376240" at bounding box center [48, 193] width 14 height 5
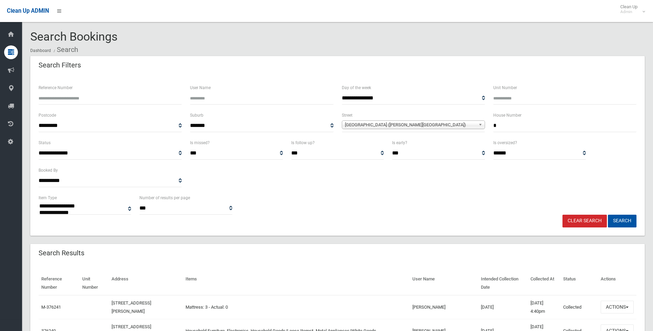
select select
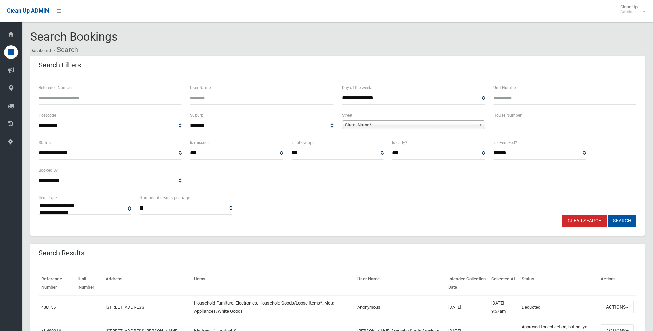
select select
click at [576, 262] on div "Search Results" at bounding box center [337, 253] width 615 height 19
click at [609, 100] on input "Unit Number" at bounding box center [565, 98] width 143 height 13
